Goal: Information Seeking & Learning: Learn about a topic

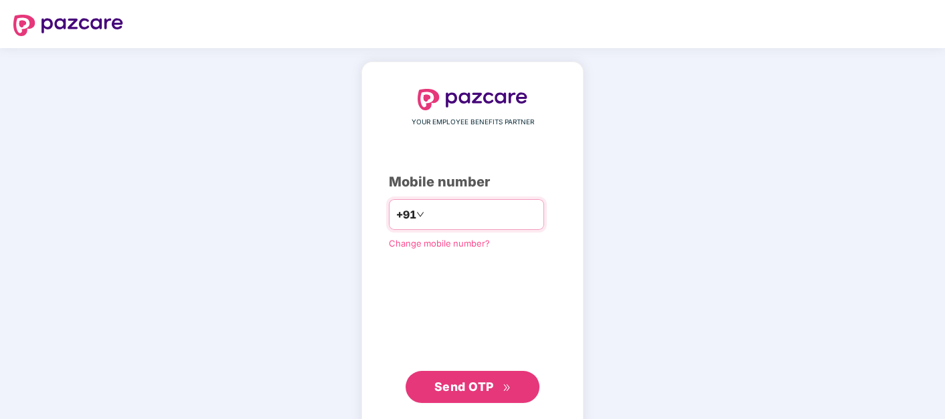
click at [472, 221] on input "number" at bounding box center [482, 214] width 110 height 21
type input "**********"
click at [472, 378] on span "Send OTP" at bounding box center [472, 387] width 77 height 19
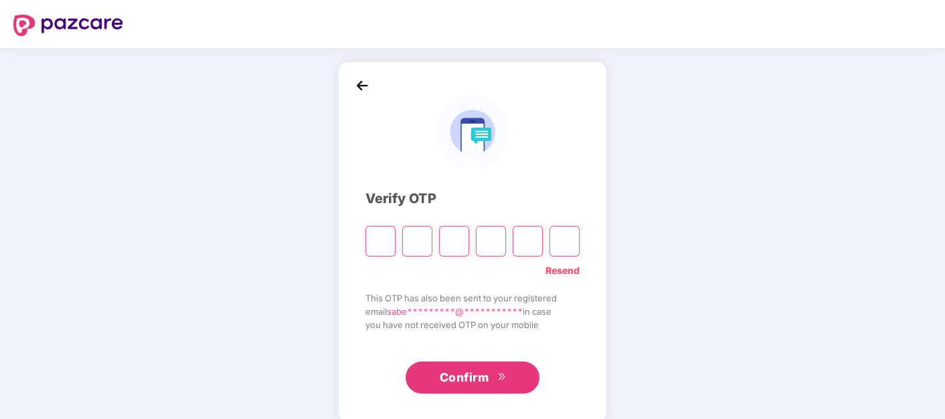
type input "*"
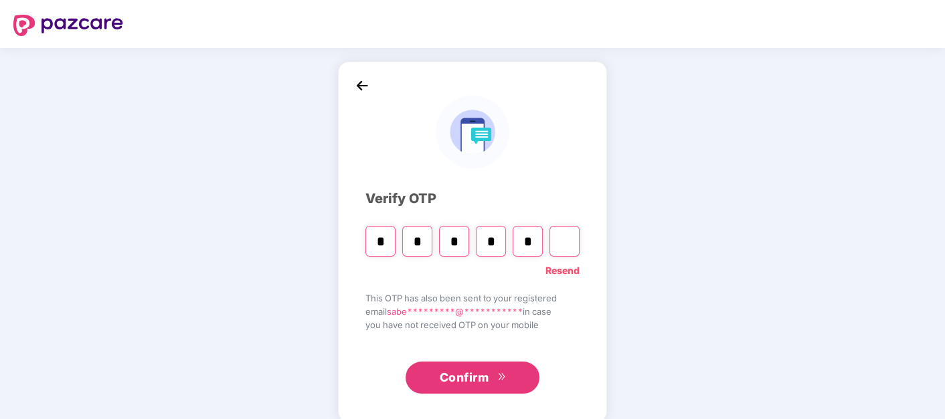
type input "*"
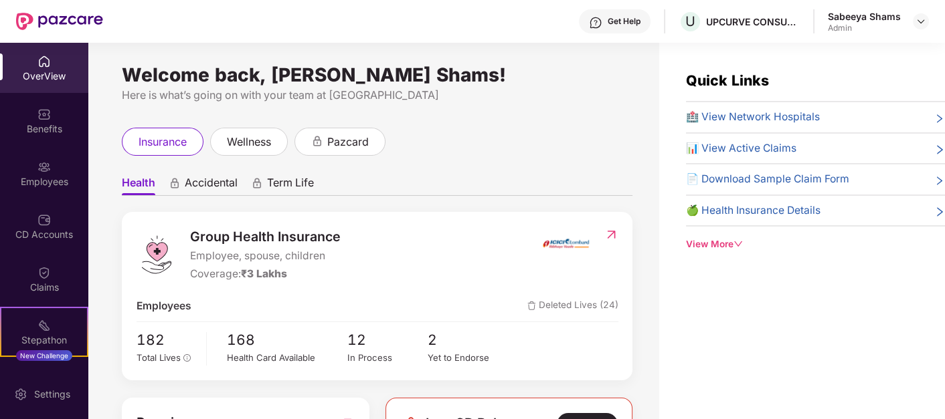
click at [731, 241] on div "View More" at bounding box center [815, 244] width 259 height 14
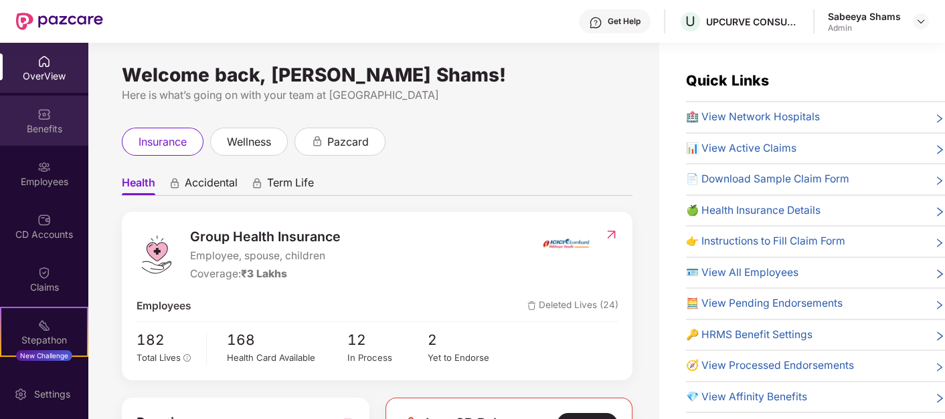
click at [47, 134] on div "Benefits" at bounding box center [44, 128] width 88 height 13
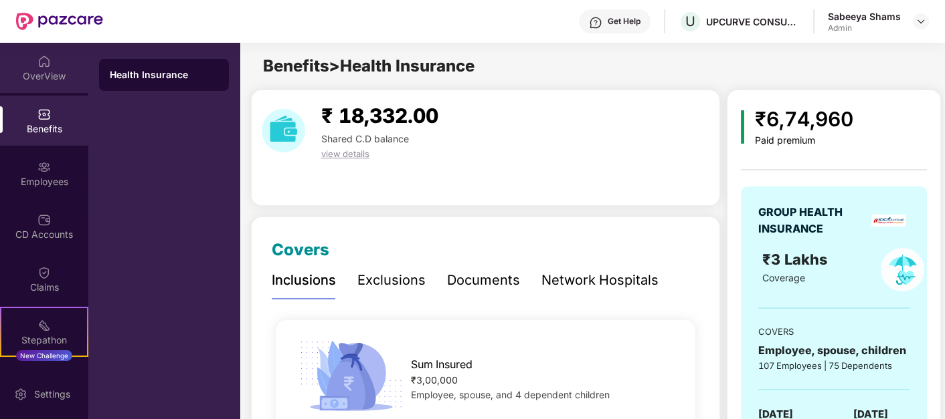
click at [29, 76] on div "OverView" at bounding box center [44, 76] width 88 height 13
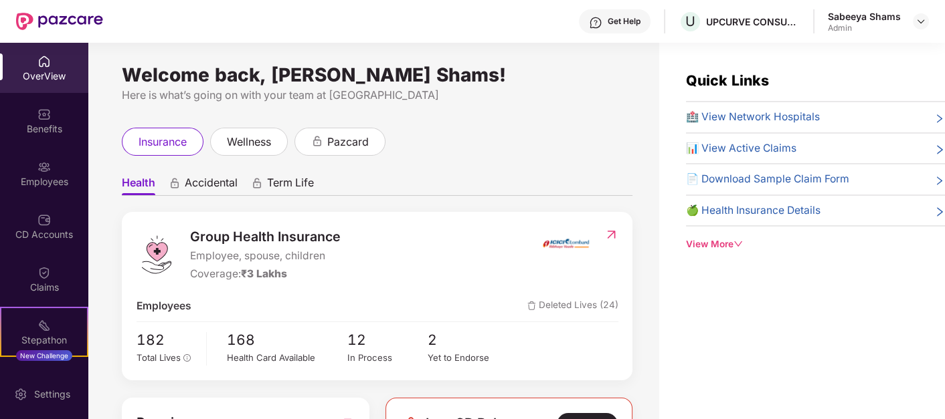
click at [746, 205] on span "🍏 Health Insurance Details" at bounding box center [753, 211] width 134 height 17
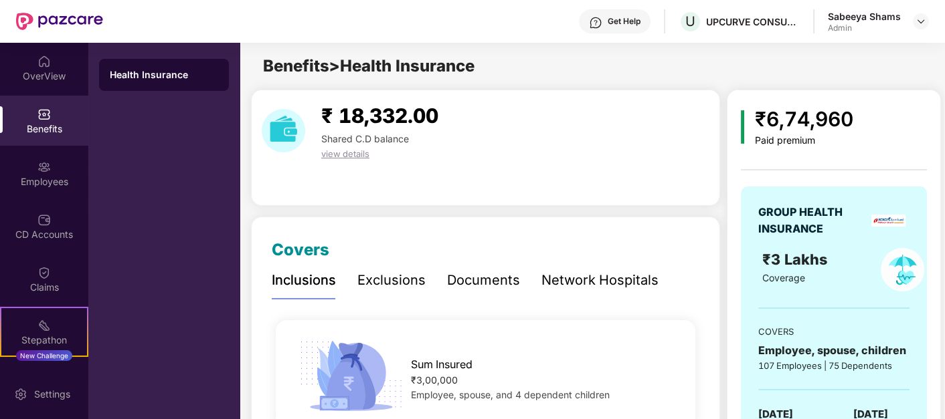
click at [484, 286] on div "Documents" at bounding box center [483, 280] width 73 height 21
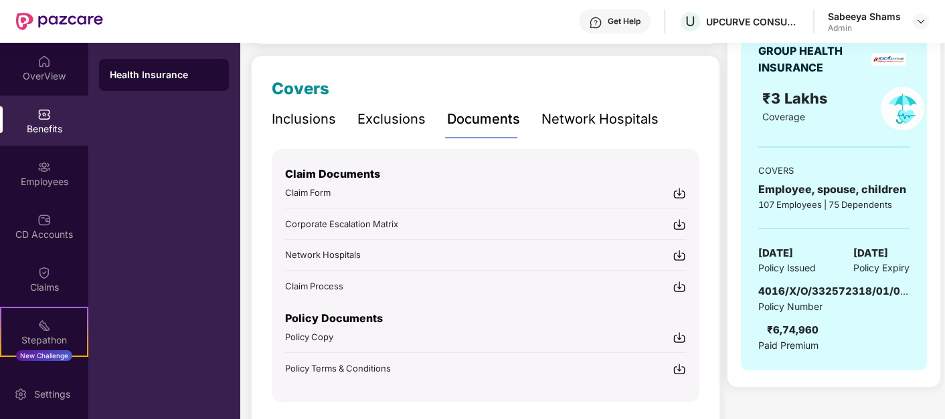
scroll to position [172, 0]
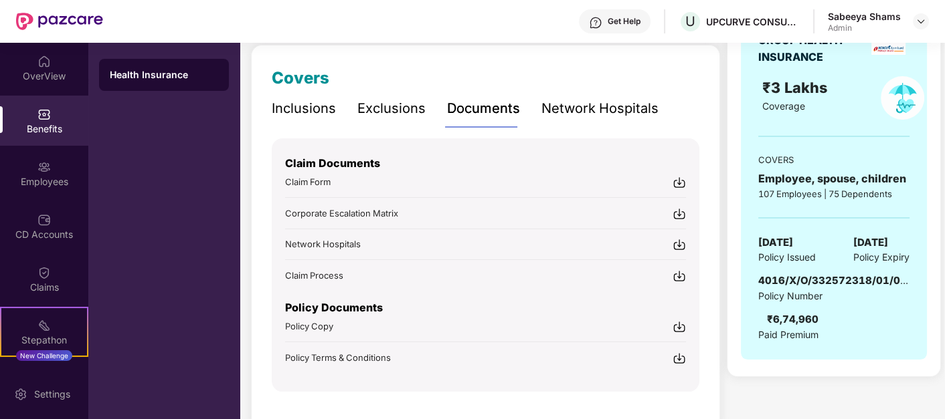
click at [680, 360] on img at bounding box center [678, 358] width 13 height 13
click at [680, 326] on img at bounding box center [678, 326] width 13 height 13
click at [199, 419] on html "Get Help U UPCURVE CONSUMER TECHNOLOGIES PRIVATE LIMITED Sabeeya Shams Admin Ov…" at bounding box center [472, 209] width 945 height 419
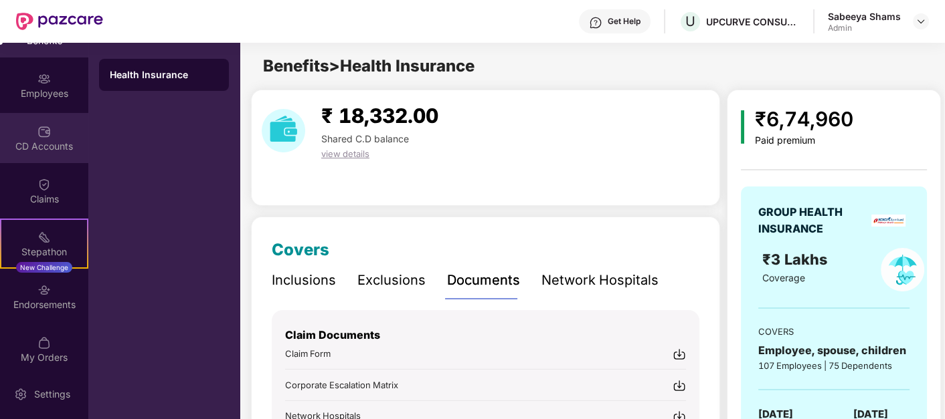
scroll to position [96, 0]
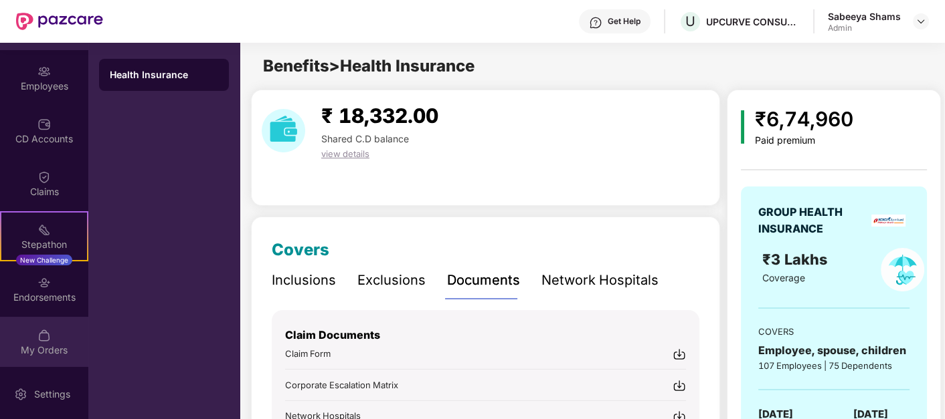
click at [44, 346] on div "My Orders" at bounding box center [44, 350] width 88 height 13
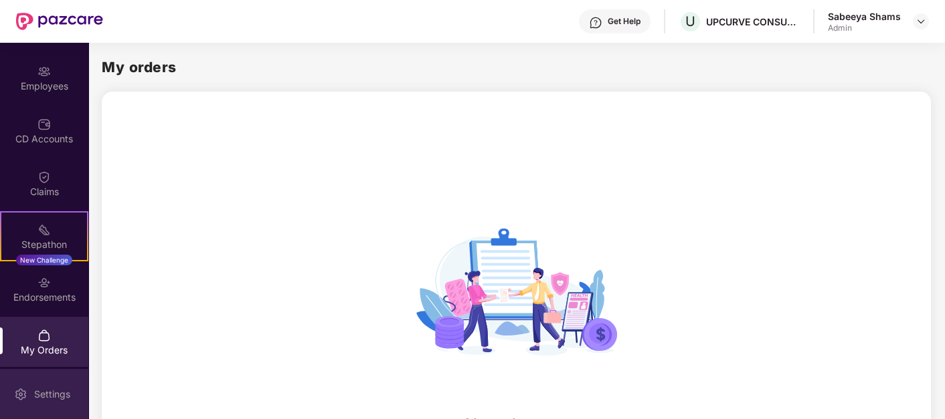
click at [70, 401] on div "Settings" at bounding box center [44, 394] width 88 height 50
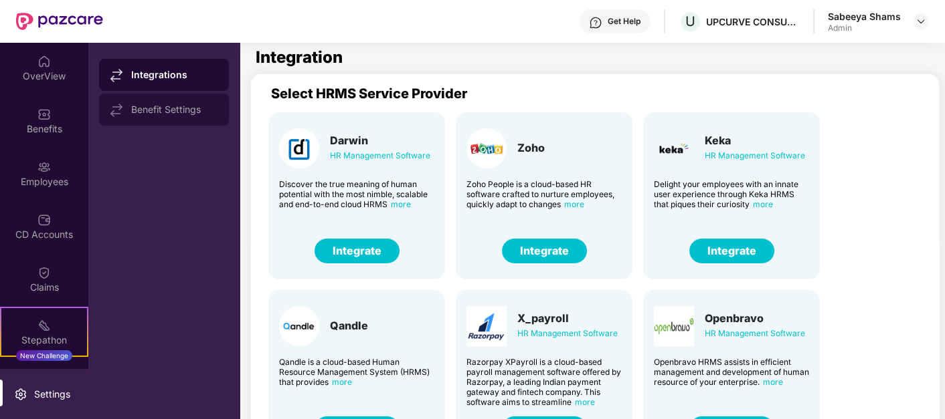
click at [147, 116] on div "Benefit Settings" at bounding box center [164, 110] width 130 height 32
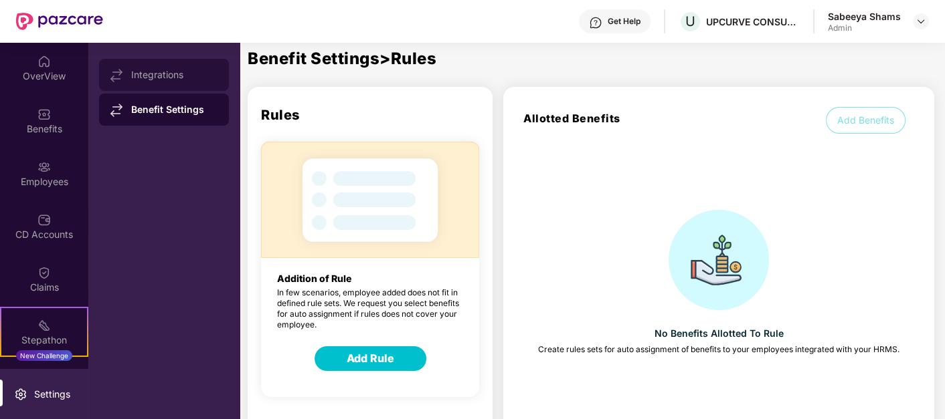
click at [159, 70] on div "Integrations" at bounding box center [174, 75] width 87 height 11
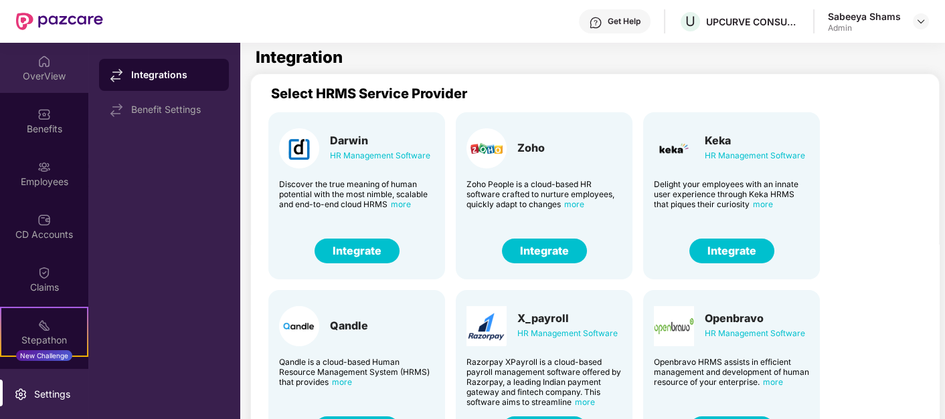
click at [46, 72] on div "OverView" at bounding box center [44, 76] width 88 height 13
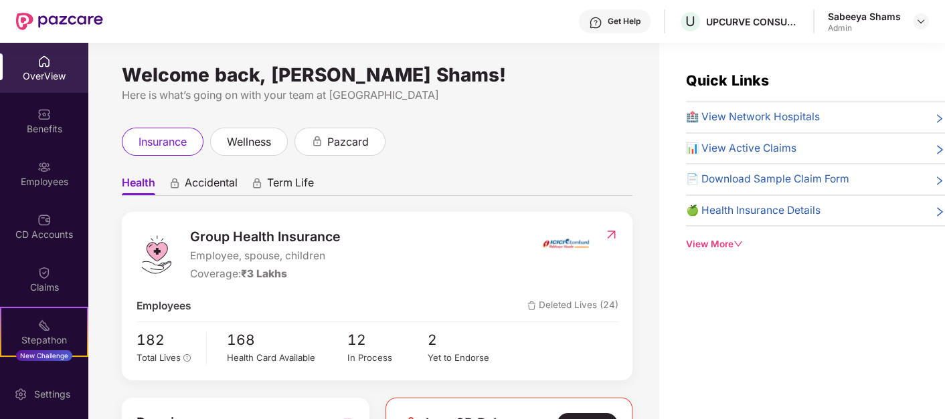
click at [718, 243] on div "View More" at bounding box center [815, 244] width 259 height 14
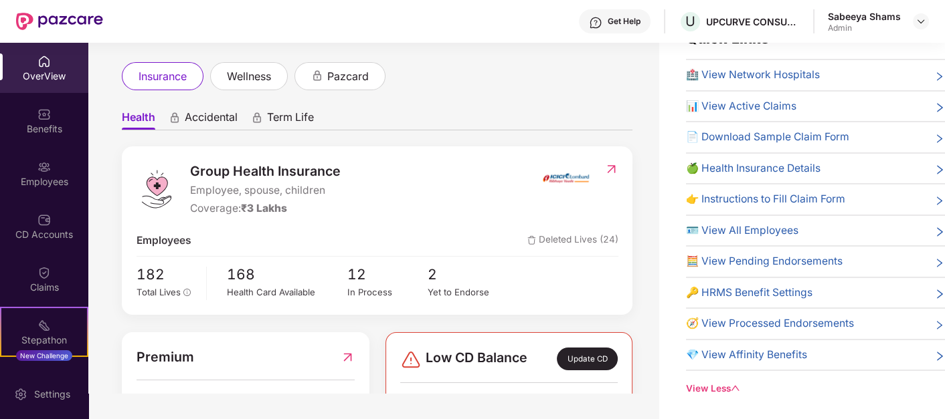
scroll to position [23, 0]
click at [220, 122] on span "Accidental" at bounding box center [211, 120] width 53 height 19
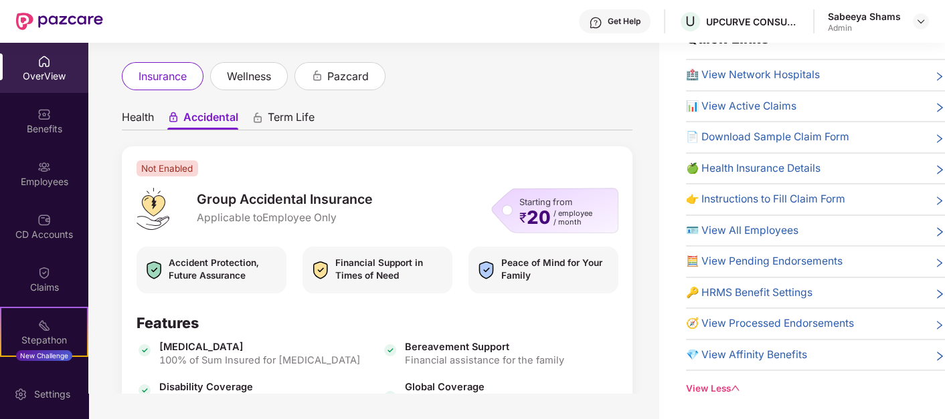
scroll to position [19, 0]
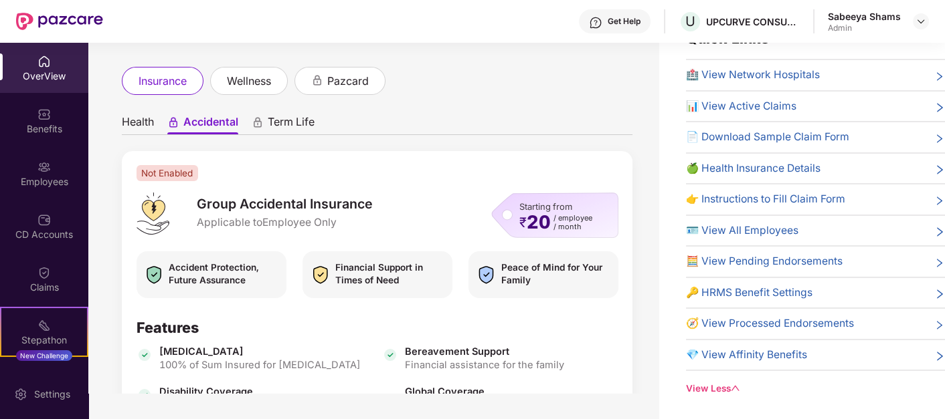
click at [284, 112] on ul "Health Accidental Term Life" at bounding box center [377, 121] width 510 height 27
click at [284, 120] on span "Term Life" at bounding box center [291, 124] width 47 height 19
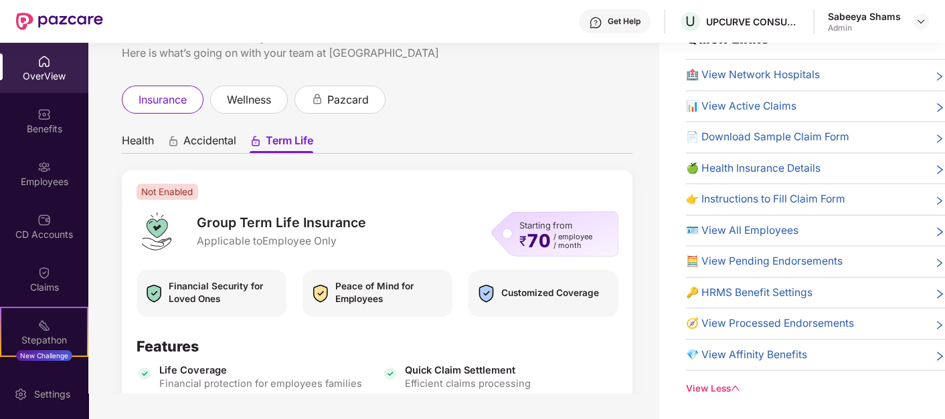
scroll to position [27, 0]
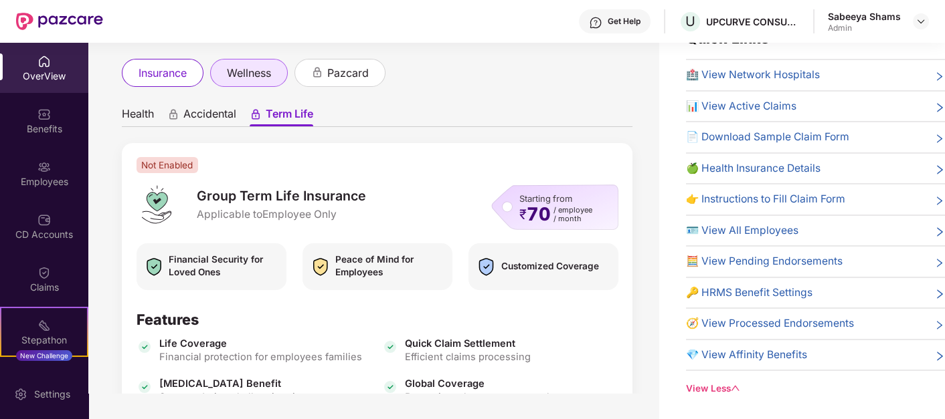
click at [271, 76] on span "wellness" at bounding box center [249, 73] width 44 height 17
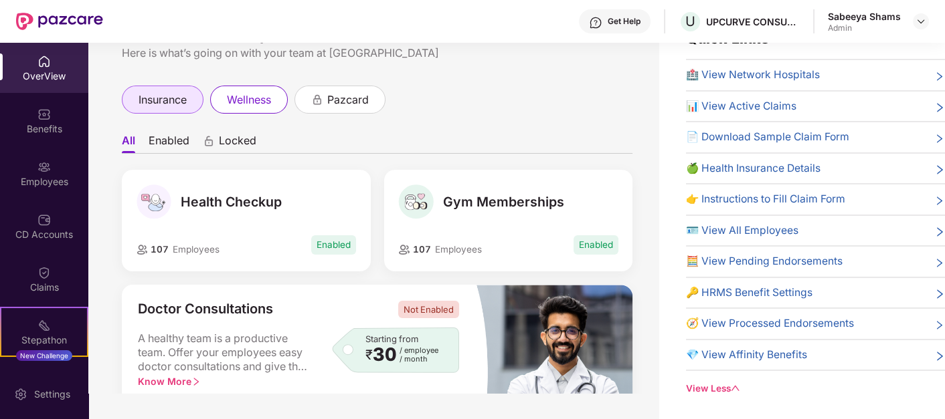
click at [164, 110] on div "insurance" at bounding box center [163, 100] width 82 height 28
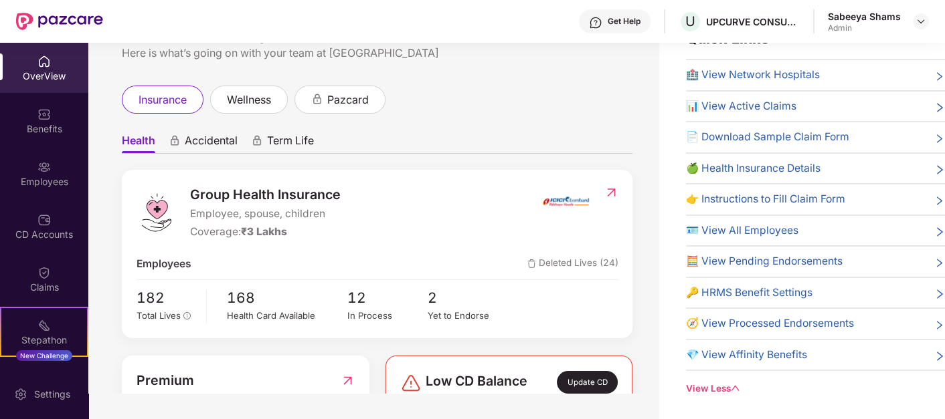
click at [195, 141] on span "Accidental" at bounding box center [211, 143] width 53 height 19
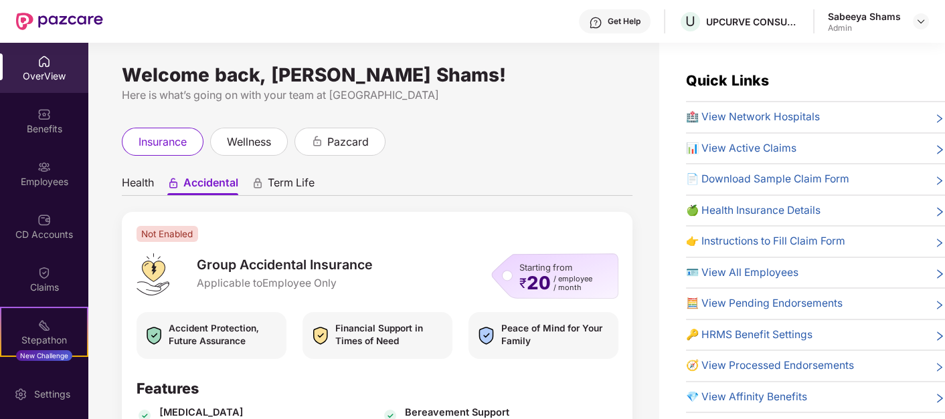
click at [739, 149] on span "📊 View Active Claims" at bounding box center [741, 148] width 110 height 17
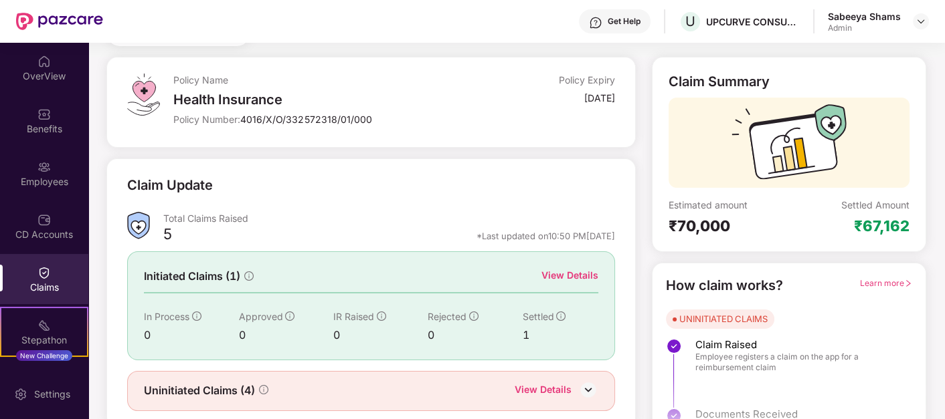
scroll to position [104, 0]
